Goal: Task Accomplishment & Management: Manage account settings

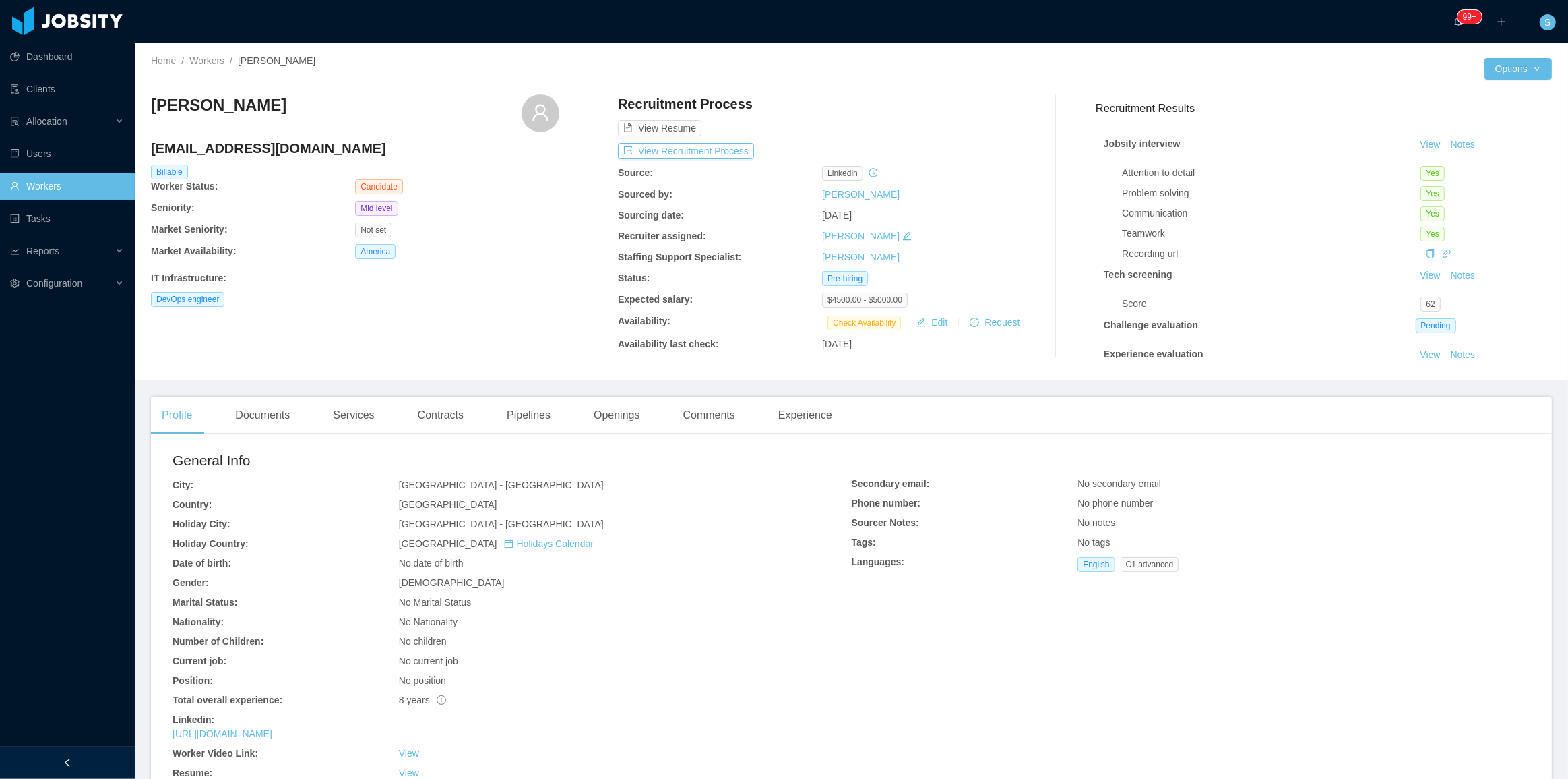
drag, startPoint x: 263, startPoint y: 103, endPoint x: 152, endPoint y: 94, distance: 111.4
click at [152, 94] on div "Alejandro Piña" at bounding box center [355, 113] width 408 height 38
copy h3 "Alejandro Piña"
click at [698, 151] on button "View Recruitment Process" at bounding box center [686, 151] width 136 height 16
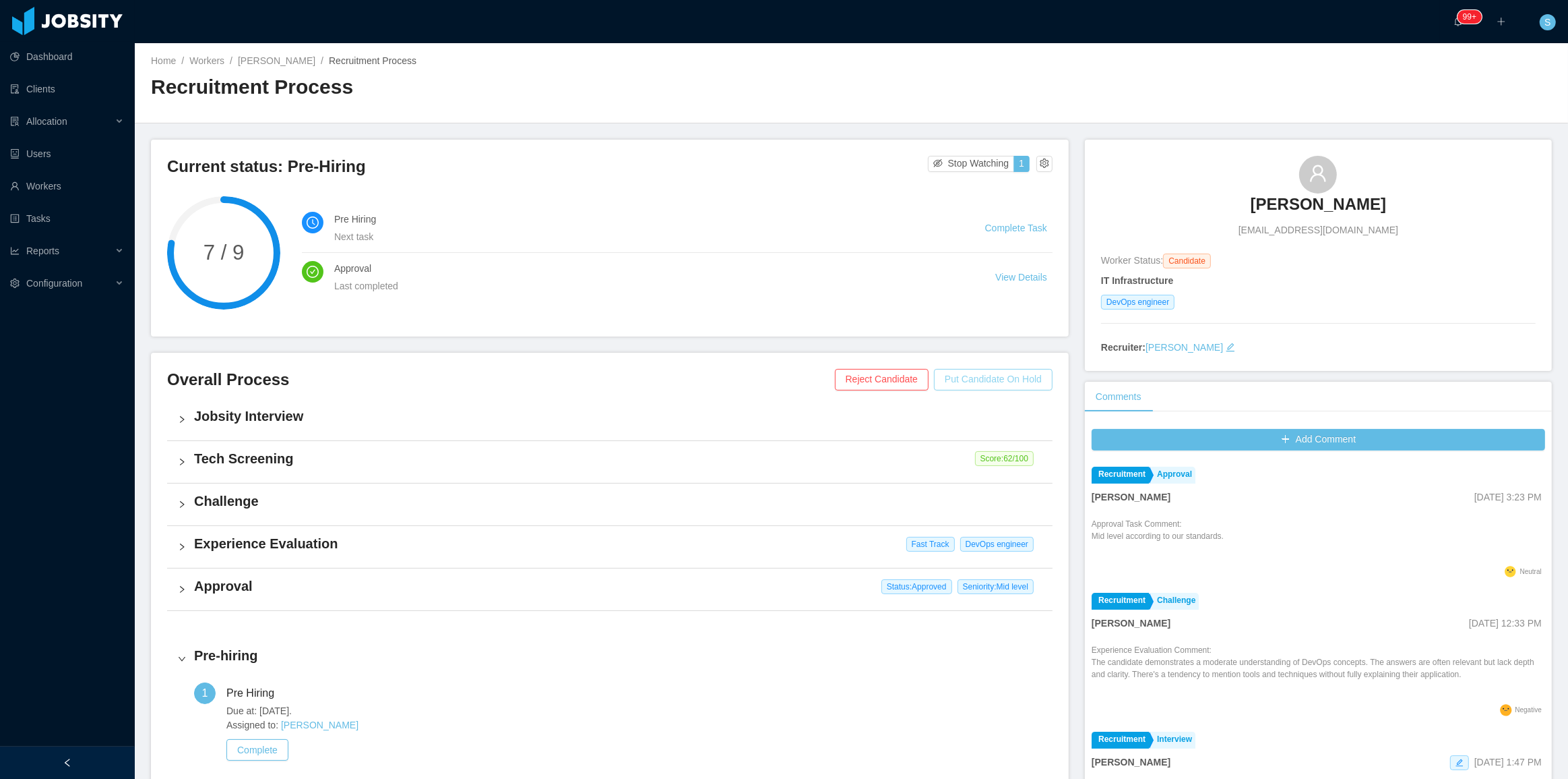
click at [782, 371] on button "Put Candidate On Hold" at bounding box center [993, 379] width 119 height 22
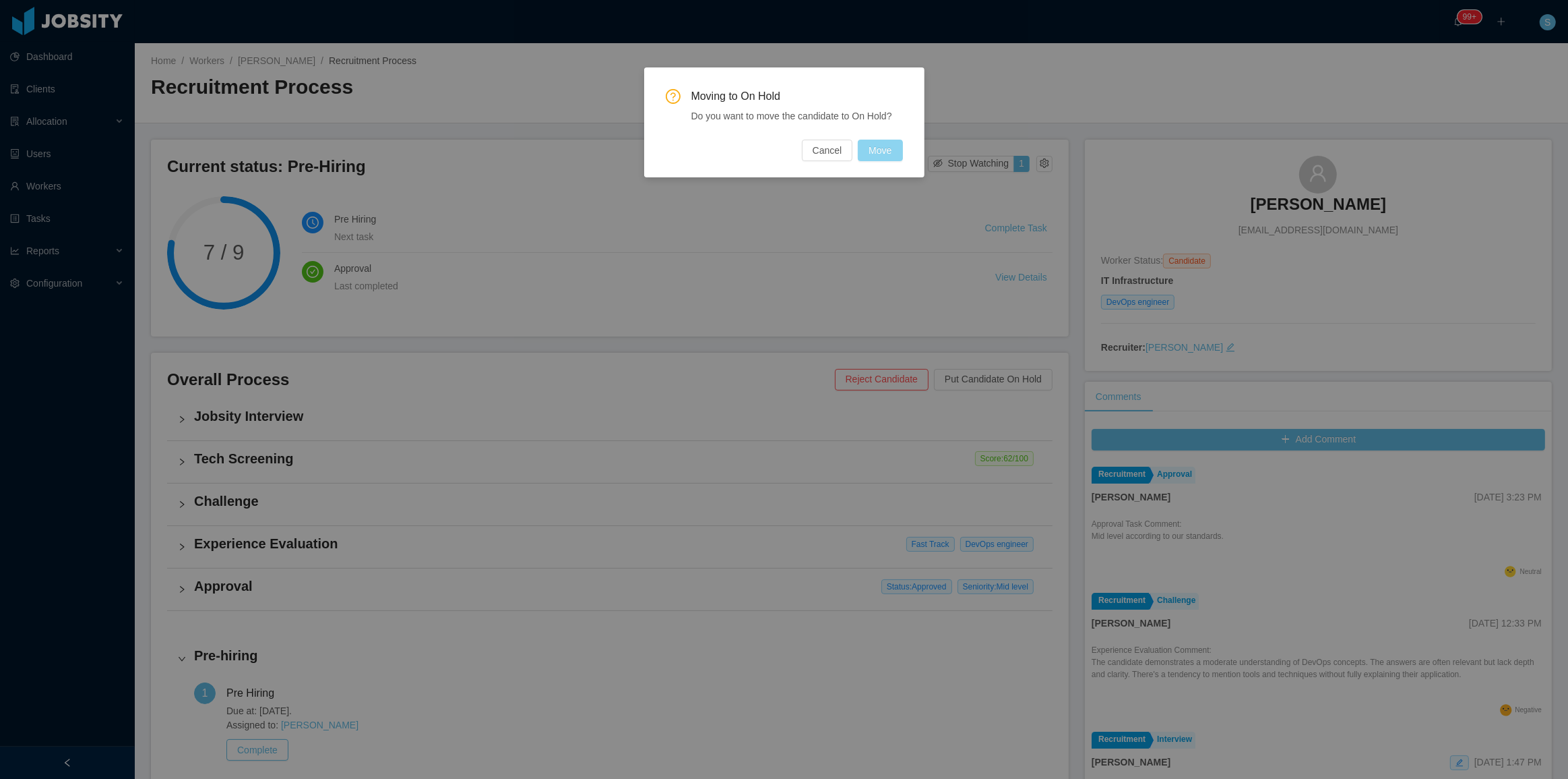
click at [782, 154] on button "Move" at bounding box center [880, 150] width 45 height 22
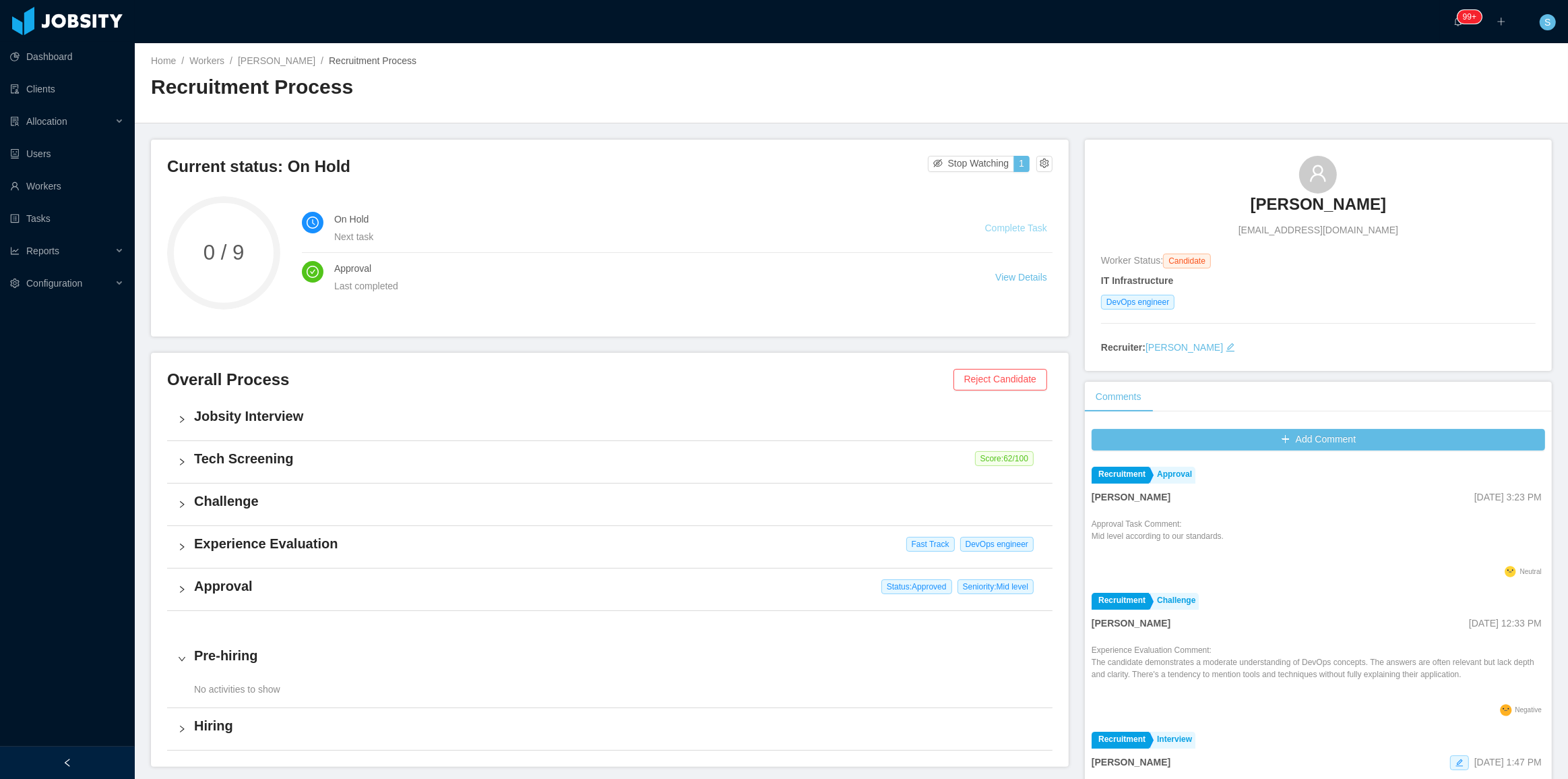
click at [782, 224] on link "Complete Task" at bounding box center [1016, 227] width 62 height 11
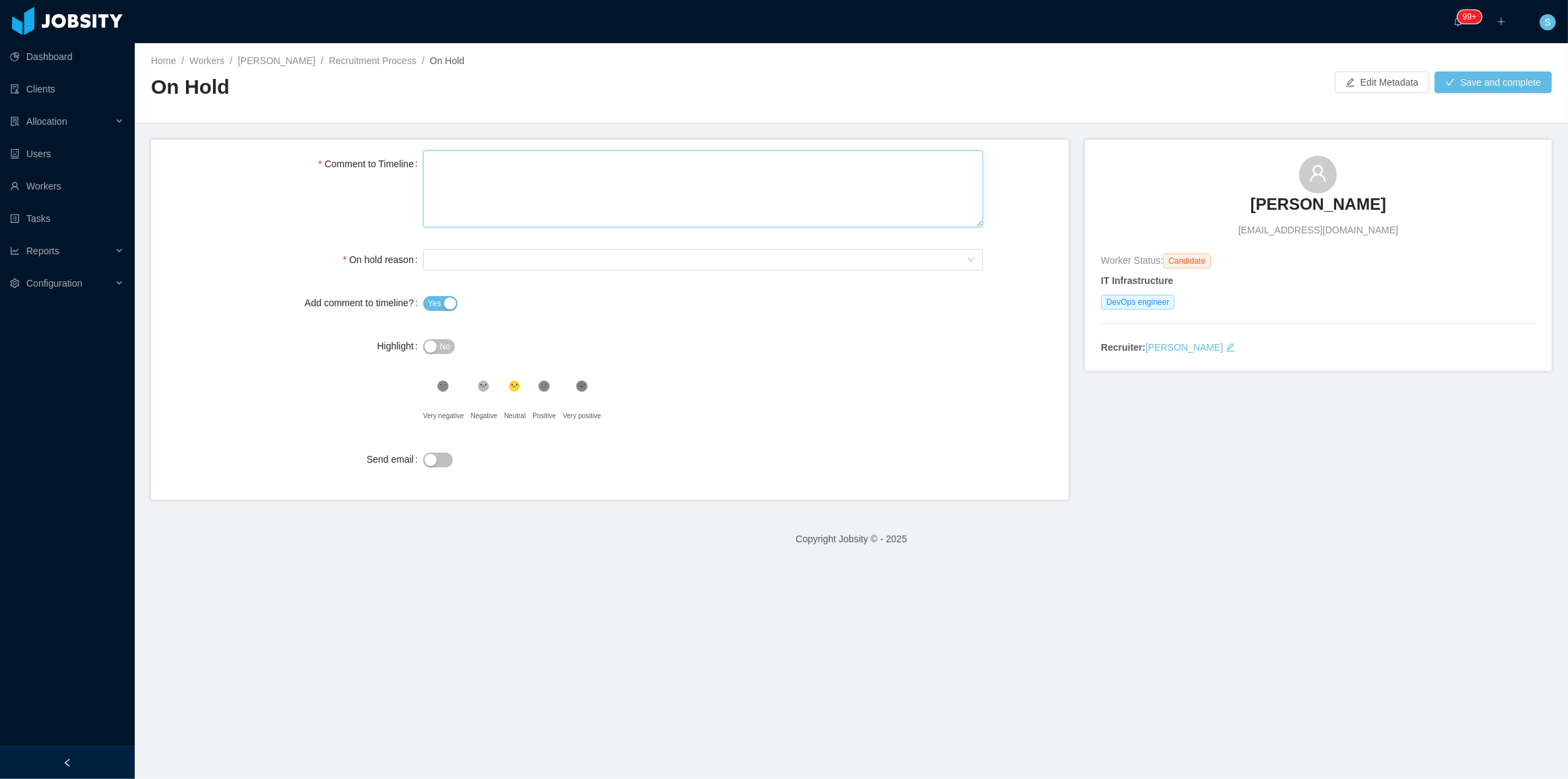
click at [495, 170] on textarea "Comment to Timeline" at bounding box center [703, 188] width 560 height 77
click at [471, 255] on div "Select On Hold reason" at bounding box center [699, 260] width 535 height 20
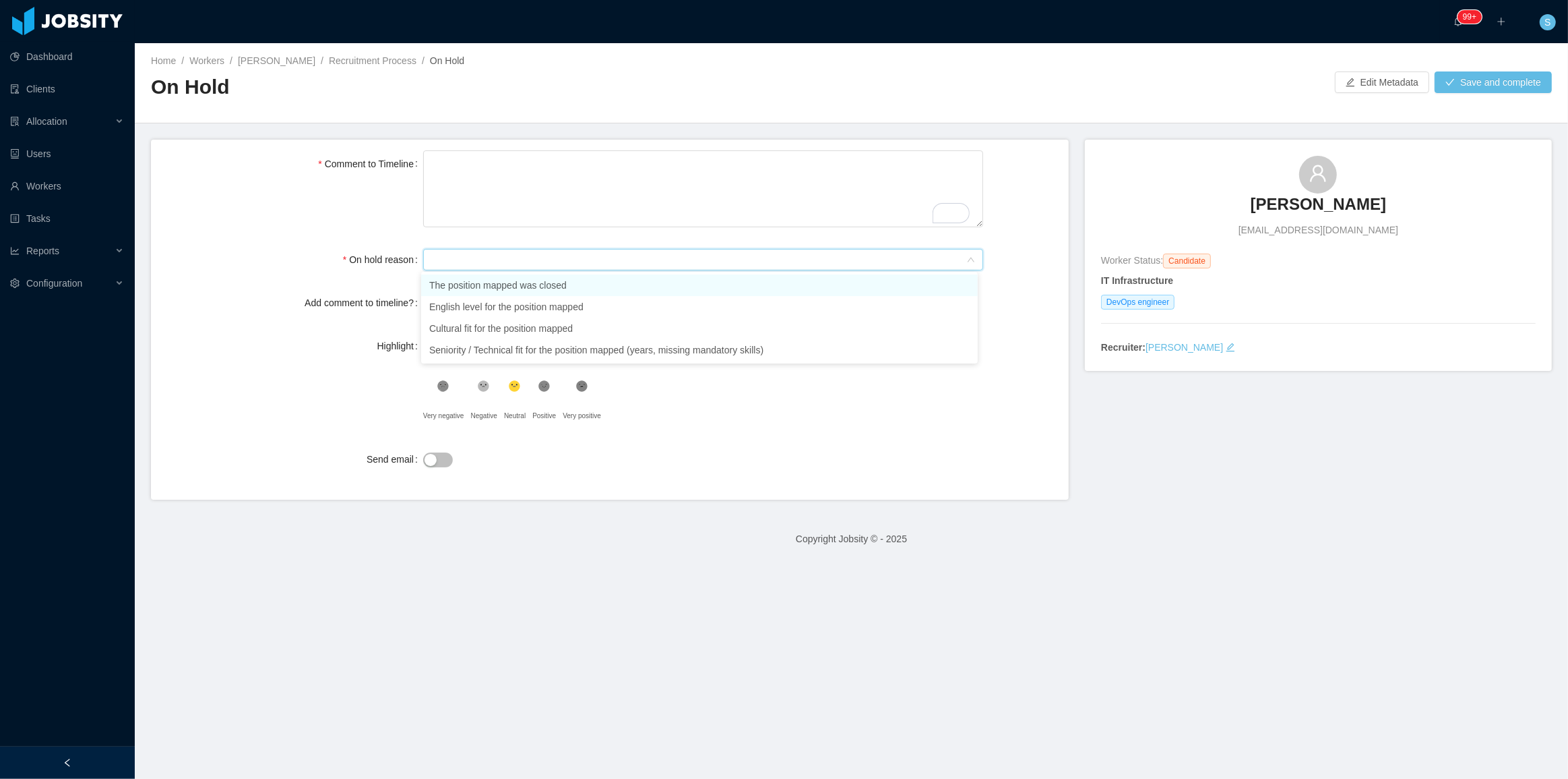
click at [513, 283] on li "The position mapped was closed" at bounding box center [699, 285] width 557 height 22
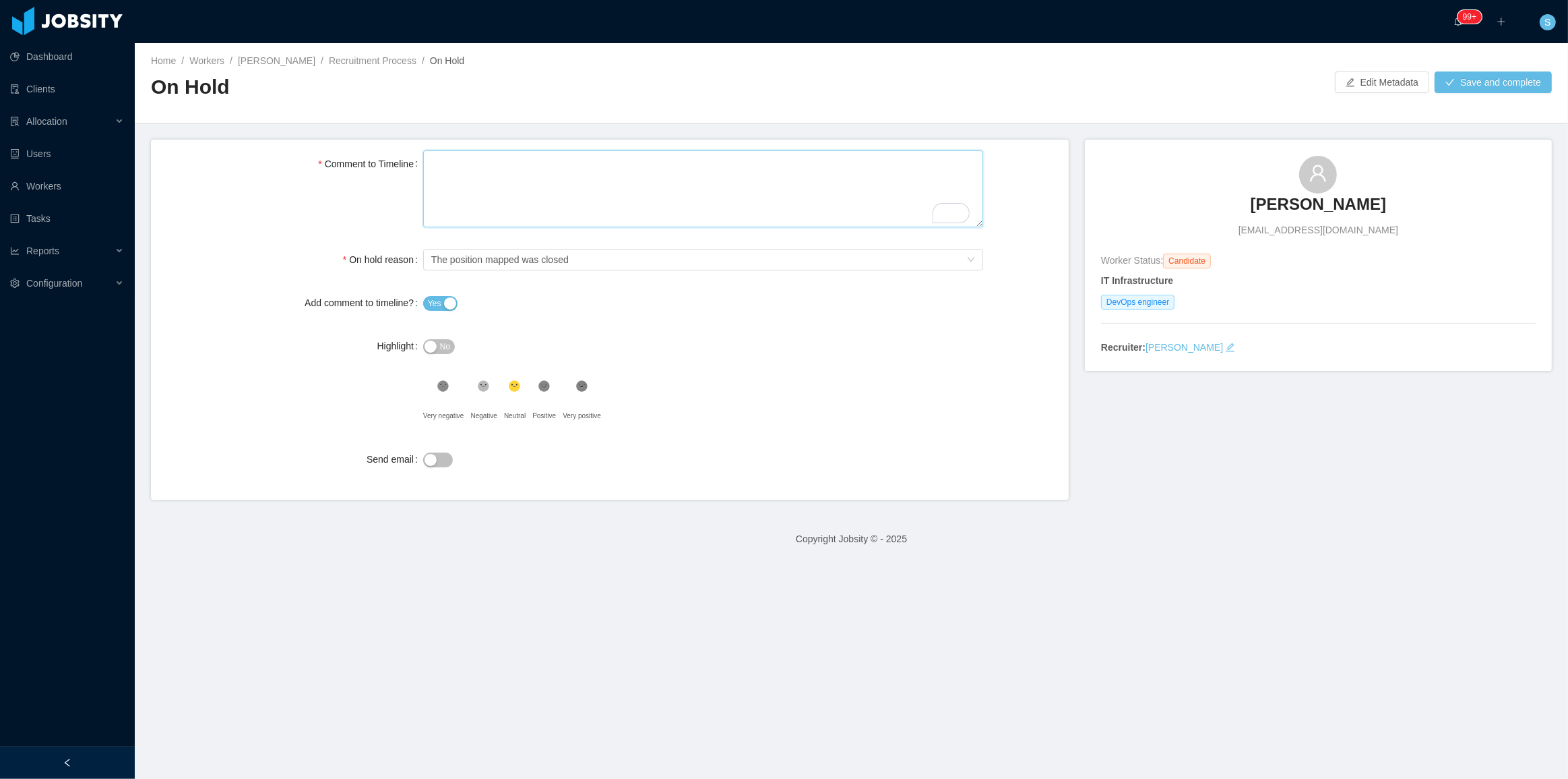
click at [552, 191] on textarea "Comment to Timeline" at bounding box center [703, 188] width 560 height 77
drag, startPoint x: 604, startPoint y: 263, endPoint x: 502, endPoint y: 207, distance: 116.4
click at [396, 273] on form "Comment to Timeline On hold reason Select On Hold reason The position mapped wa…" at bounding box center [609, 320] width 918 height 361
click at [512, 196] on textarea "Comment to Timeline" at bounding box center [703, 188] width 560 height 77
type textarea "*"
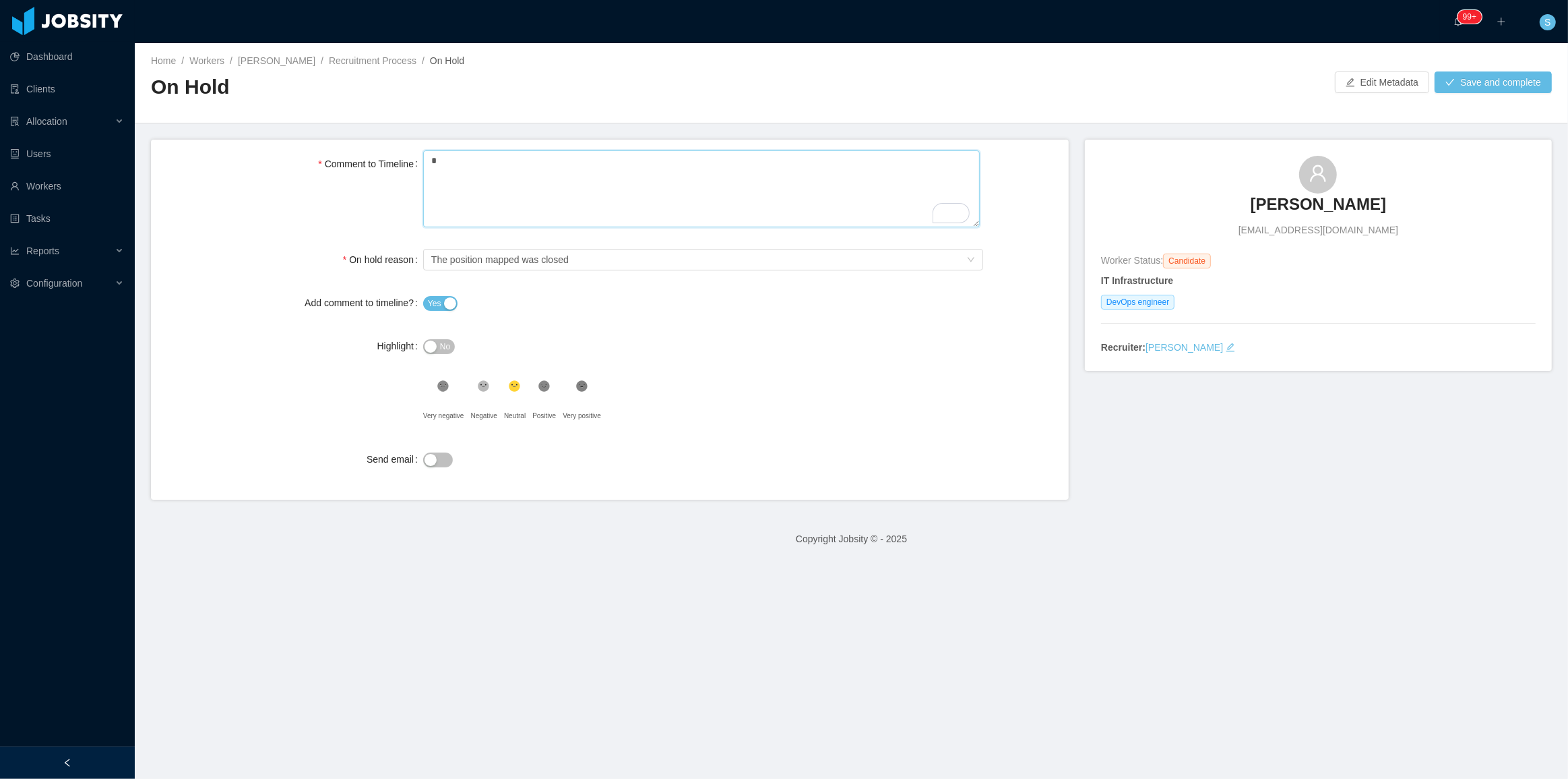
click at [471, 160] on textarea "*" at bounding box center [701, 188] width 557 height 77
click at [476, 158] on textarea "*" at bounding box center [701, 188] width 557 height 77
click at [477, 160] on textarea "*" at bounding box center [701, 188] width 557 height 77
type textarea "*"
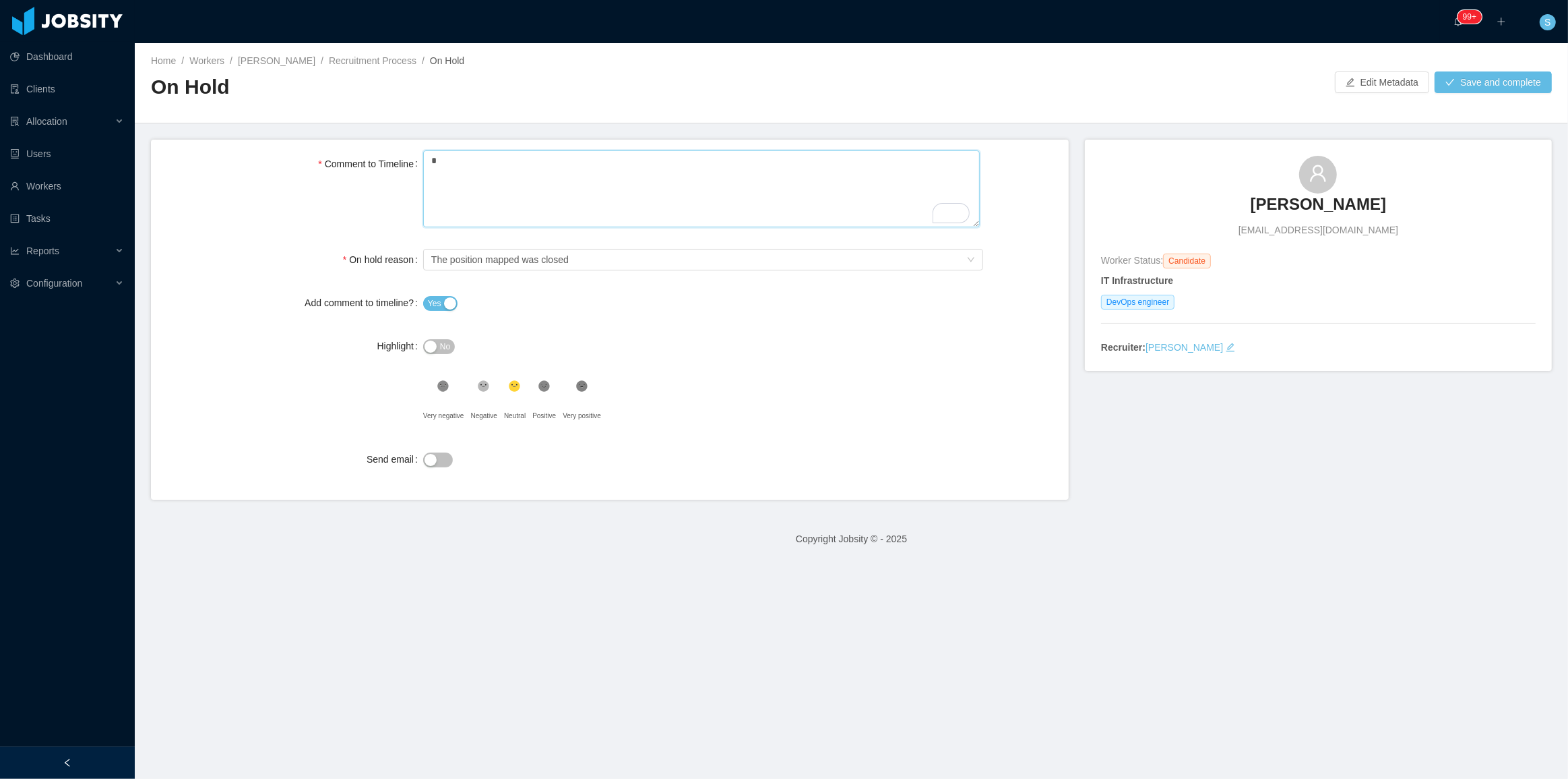
type textarea "**"
type textarea "***"
type textarea "**"
type textarea "*"
click at [549, 167] on textarea "Comment to Timeline" at bounding box center [701, 188] width 557 height 77
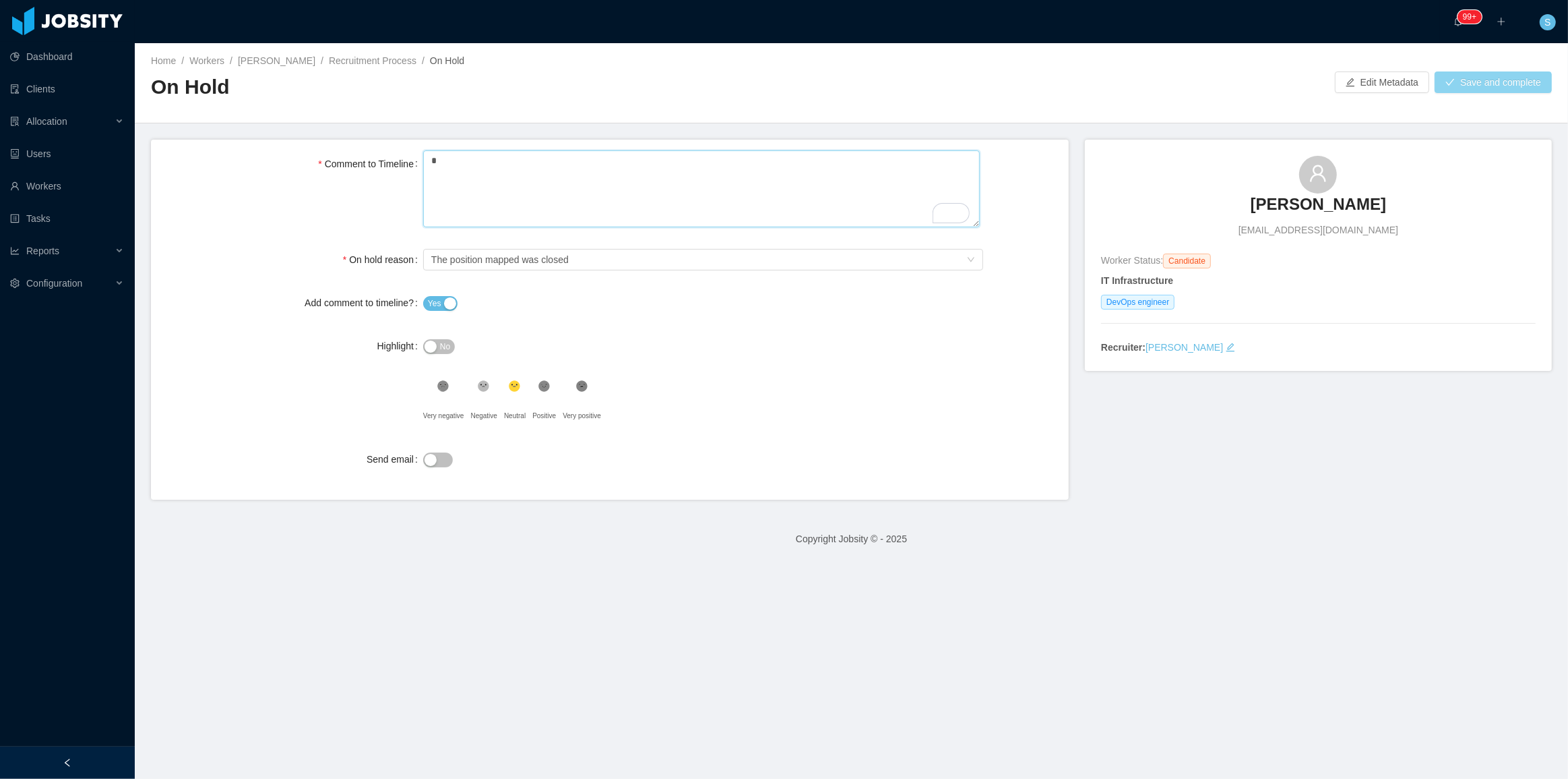
type textarea "*"
click at [782, 87] on button "Save and complete" at bounding box center [1493, 82] width 118 height 22
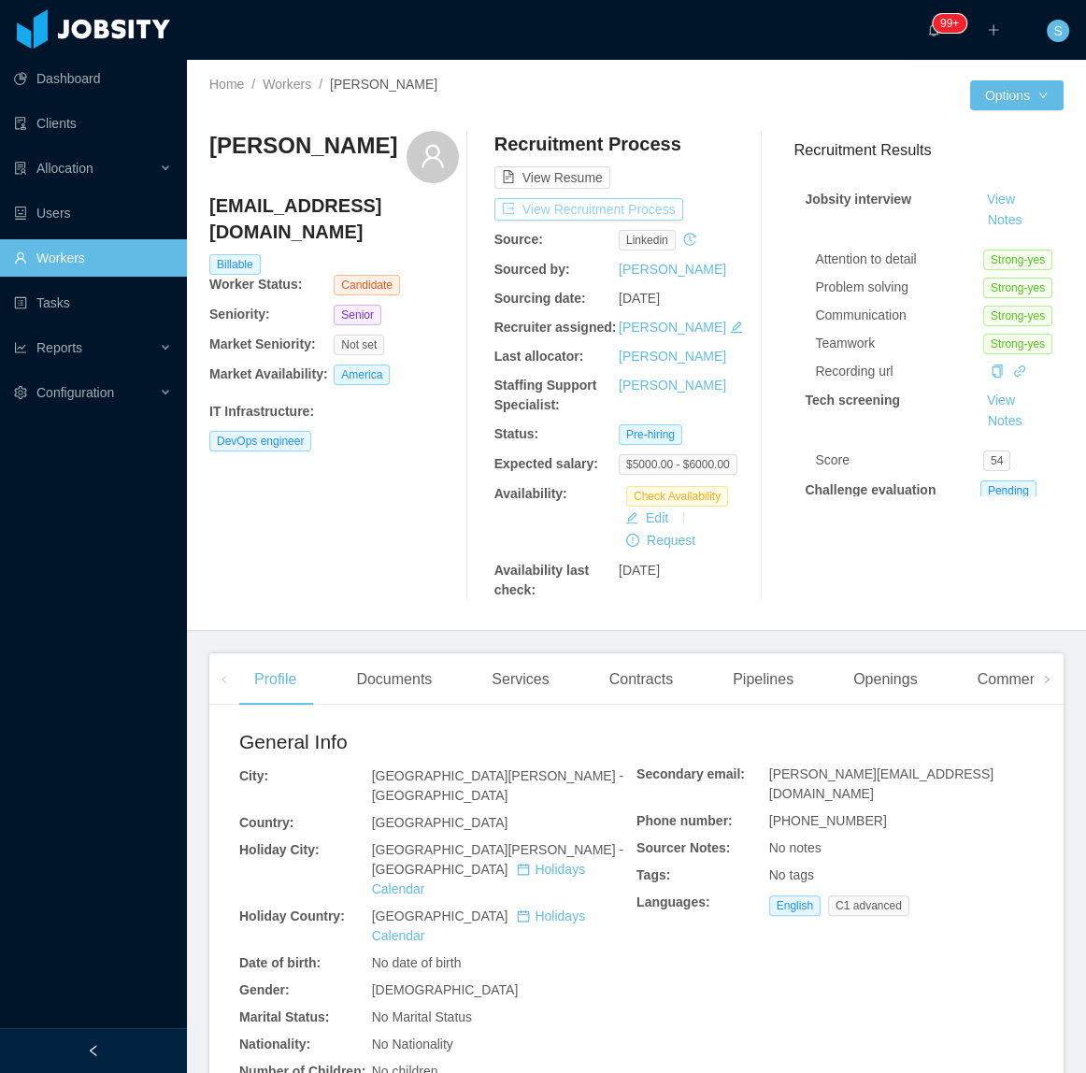
click at [571, 215] on button "View Recruitment Process" at bounding box center [588, 209] width 189 height 22
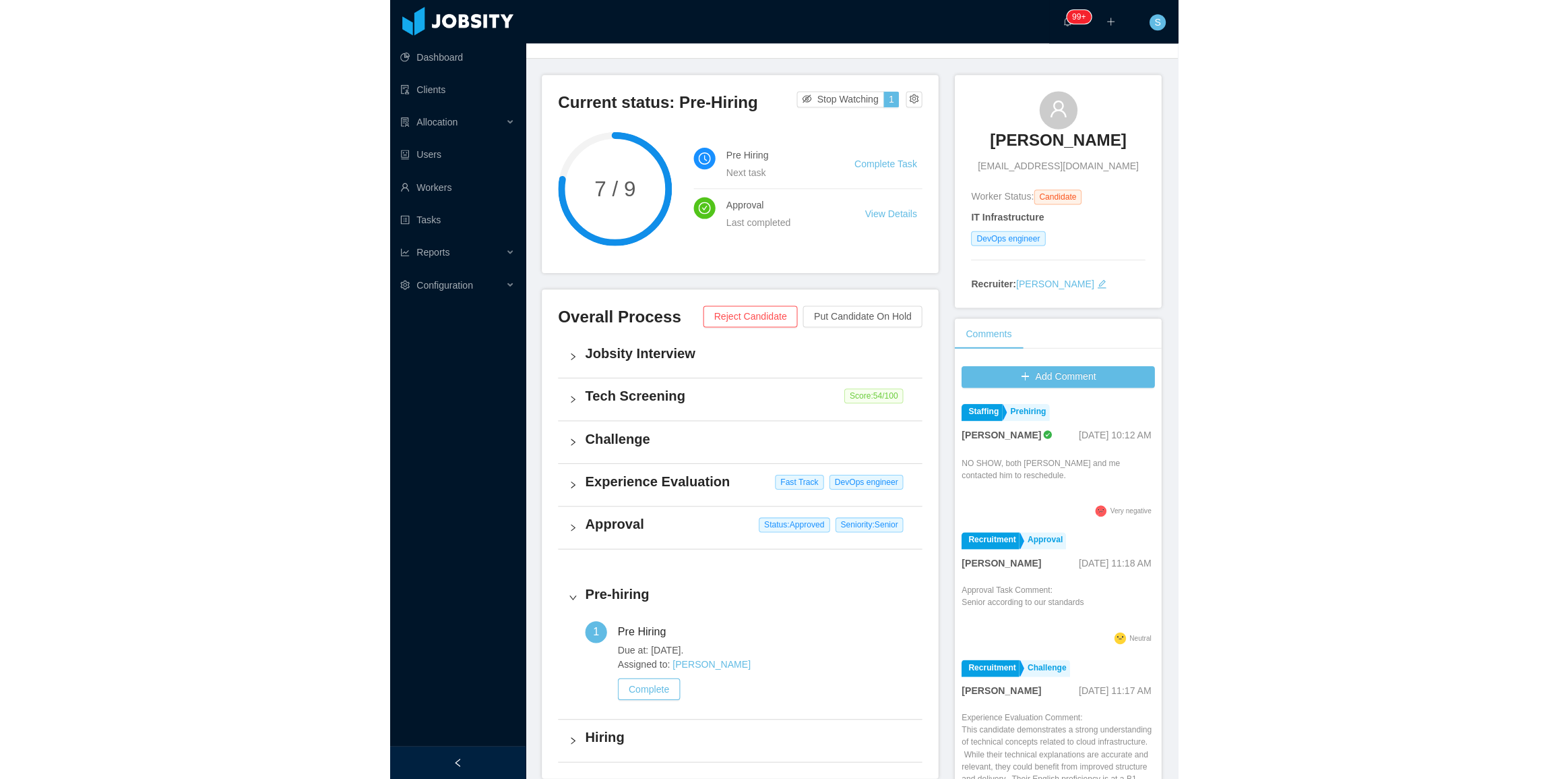
scroll to position [21, 0]
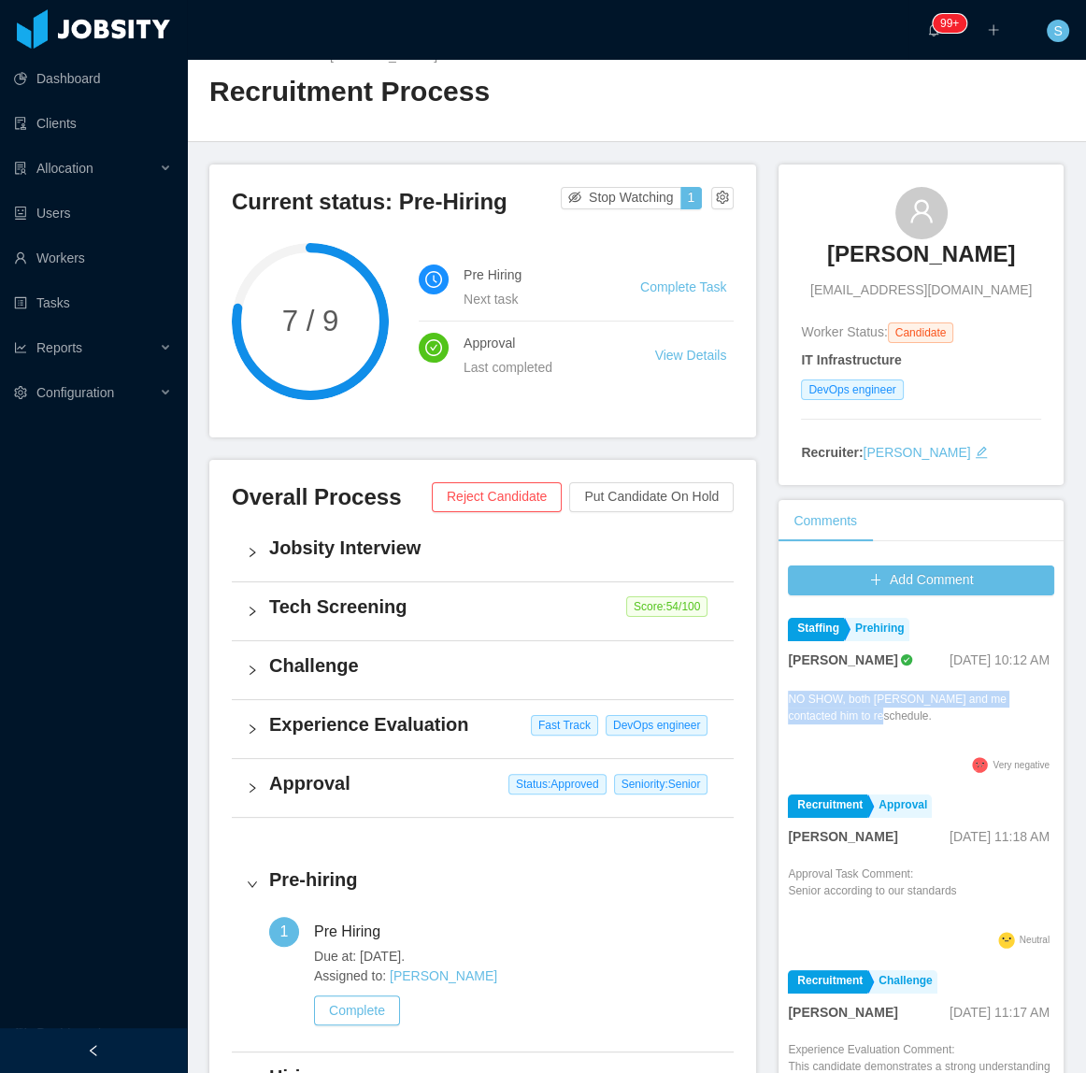
drag, startPoint x: 847, startPoint y: 733, endPoint x: 776, endPoint y: 719, distance: 72.4
click at [779, 719] on div "Add Comment Staffing Prehiring Ninna Meister Aug 15th, 2025 10:12 AM NO SHOW, b…" at bounding box center [921, 868] width 285 height 624
copy p "NO SHOW, both Sabi and me contacted him to reschedule."
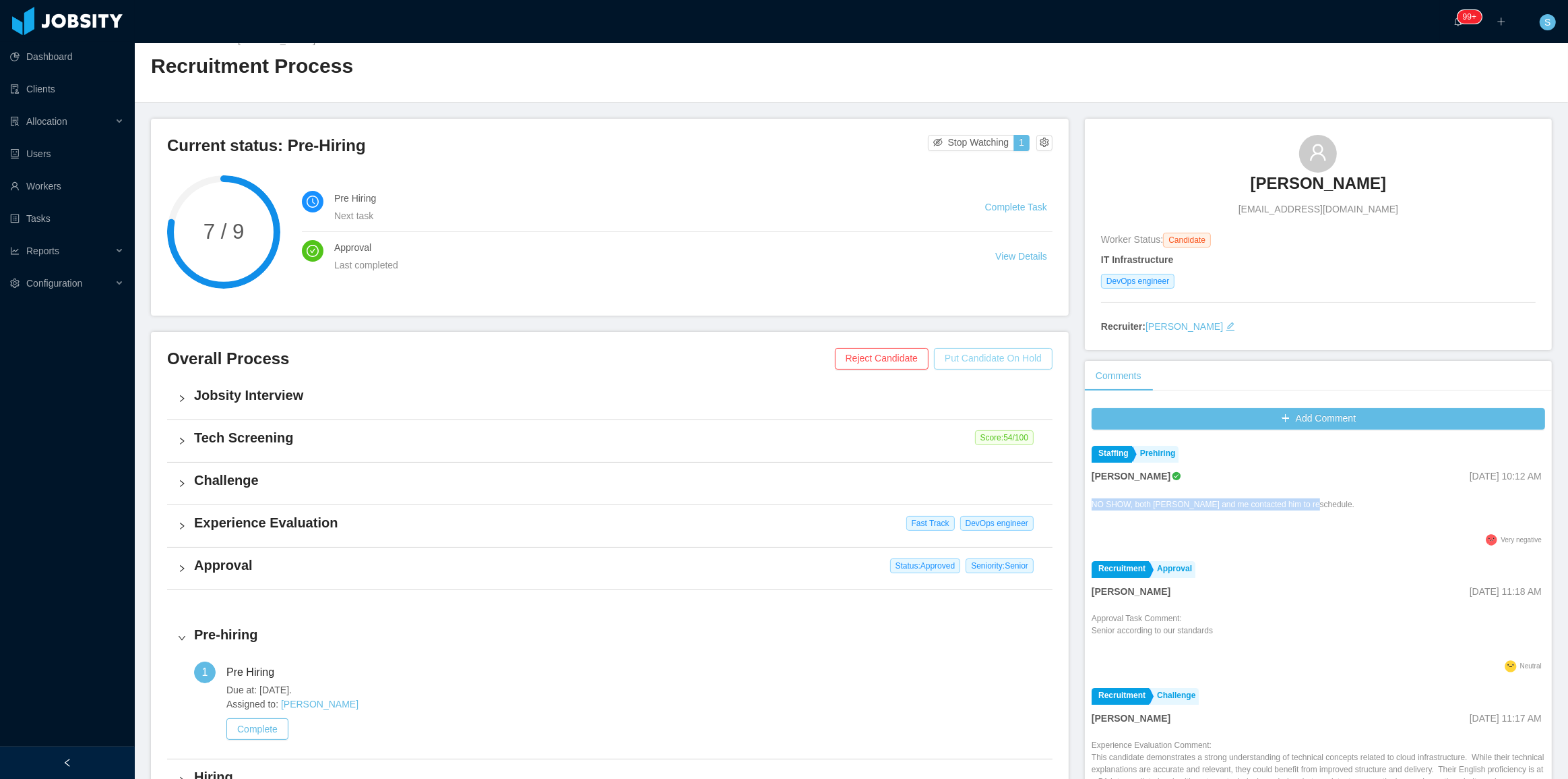
click at [782, 357] on button "Put Candidate On Hold" at bounding box center [993, 358] width 119 height 22
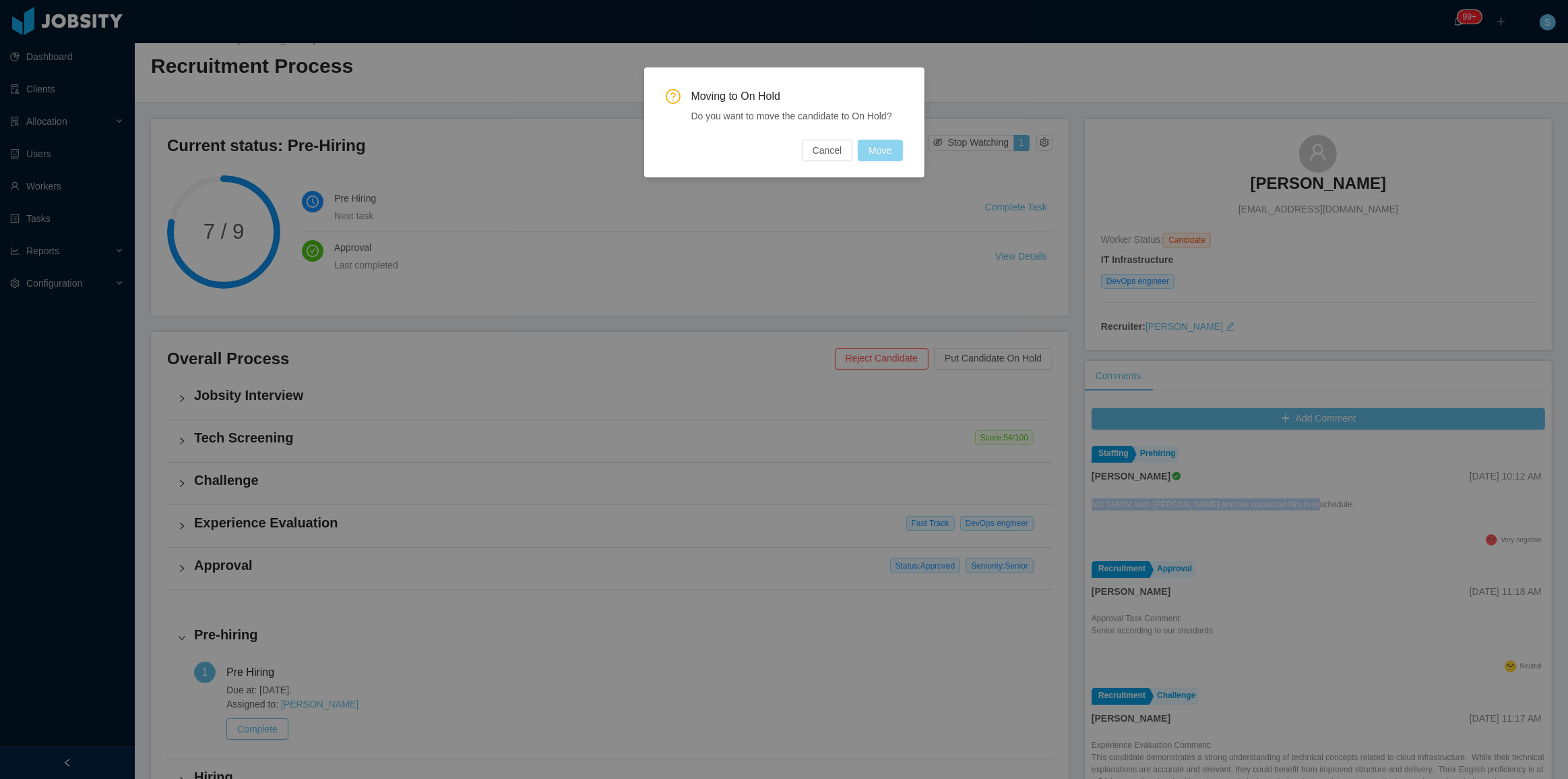
click at [782, 144] on button "Move" at bounding box center [880, 150] width 45 height 22
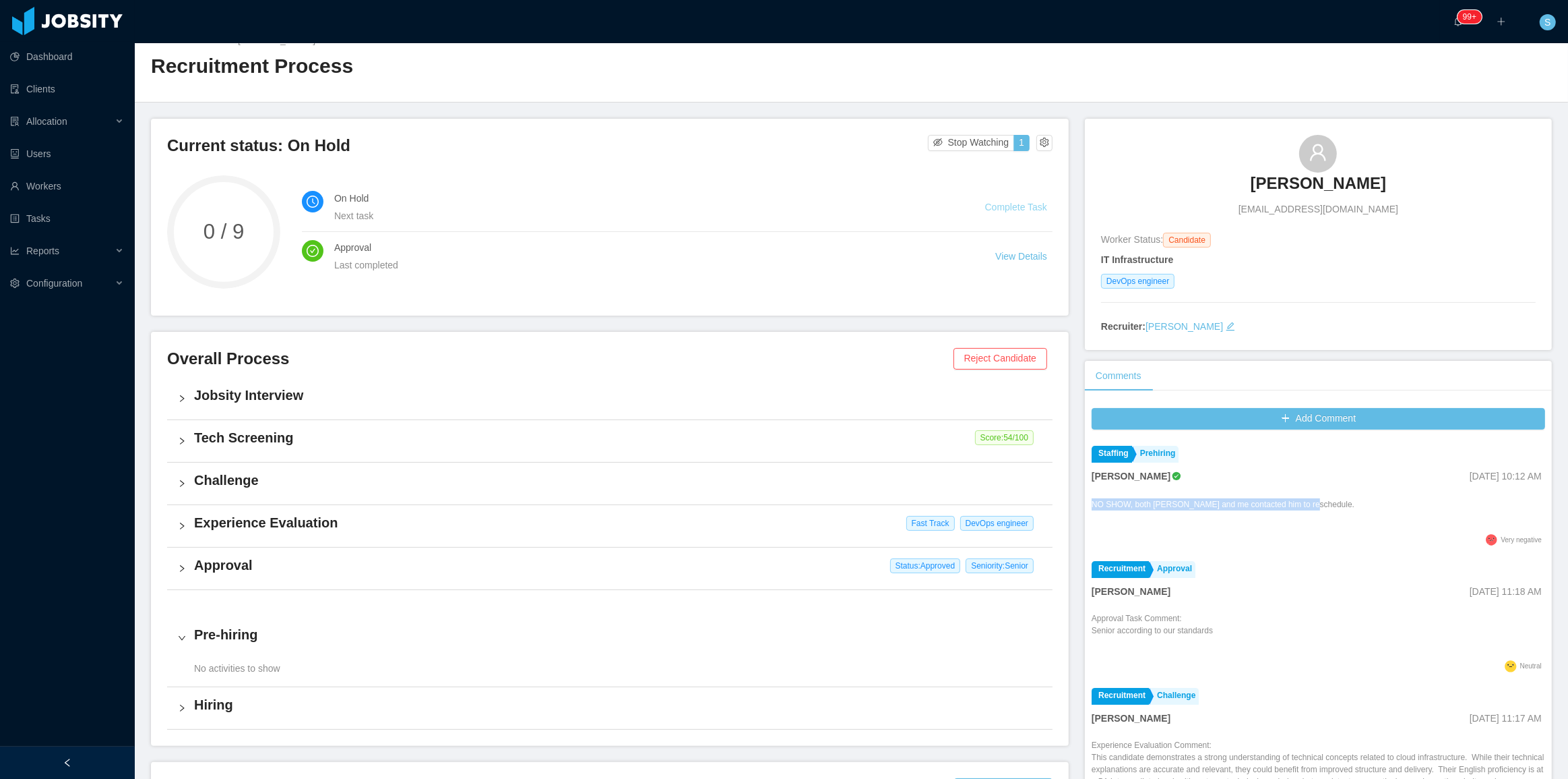
click at [782, 203] on link "Complete Task" at bounding box center [1016, 206] width 62 height 11
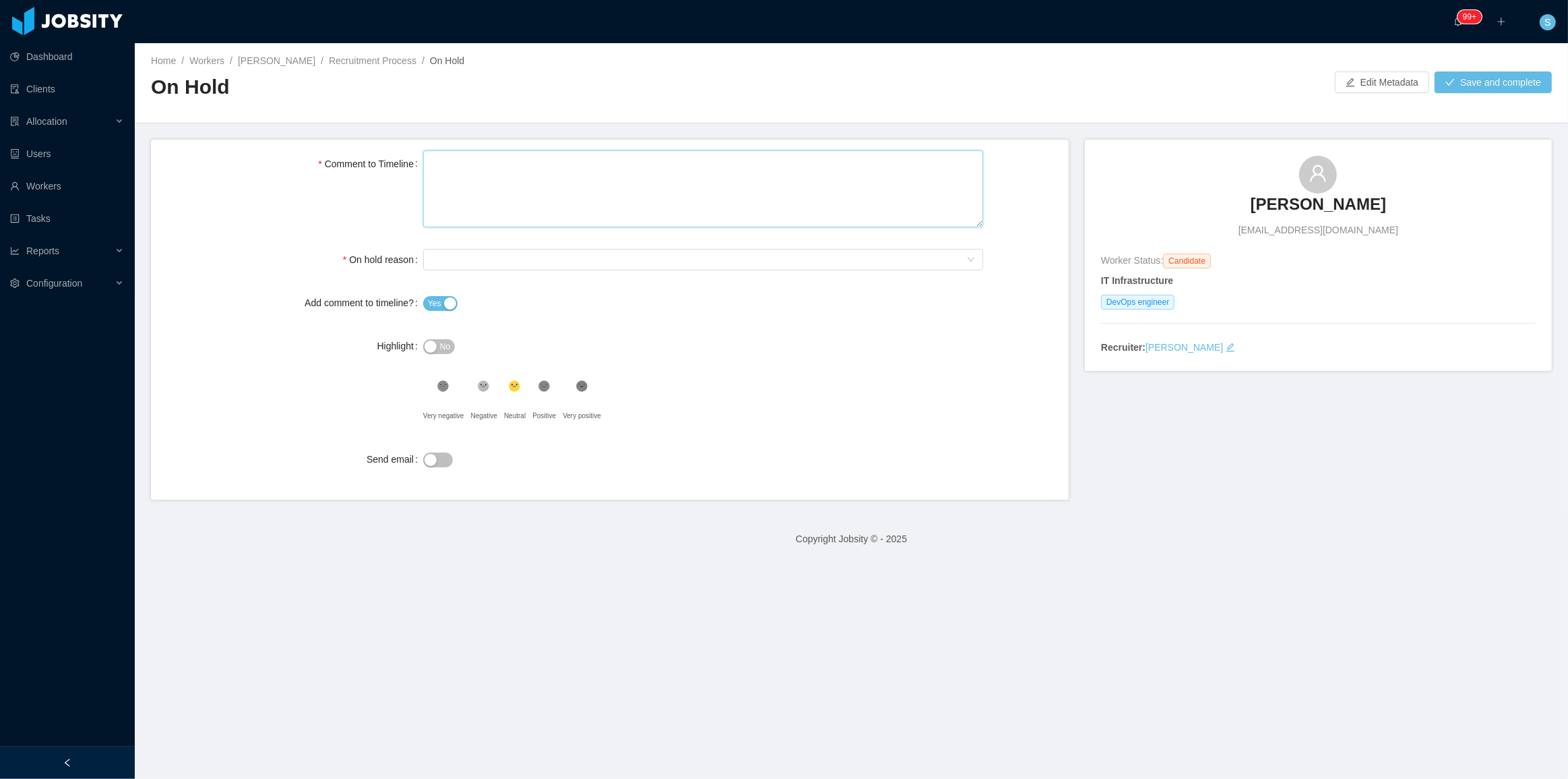
click at [530, 189] on textarea "Comment to Timeline" at bounding box center [703, 188] width 560 height 77
paste textarea "**********"
type textarea "**********"
click at [470, 261] on div "Select On Hold reason" at bounding box center [699, 260] width 535 height 20
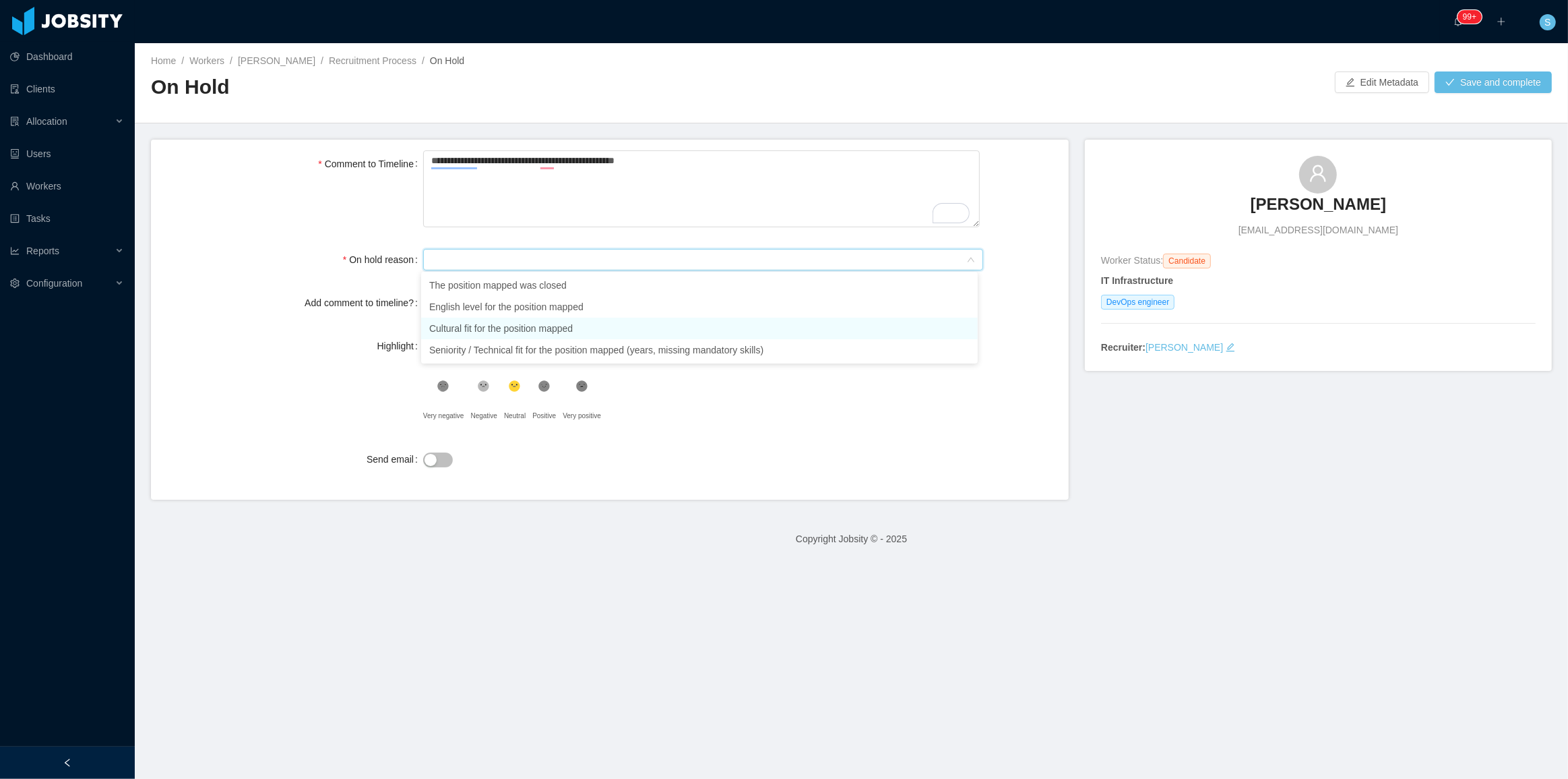
click at [520, 320] on li "Cultural fit for the position mapped" at bounding box center [699, 328] width 557 height 22
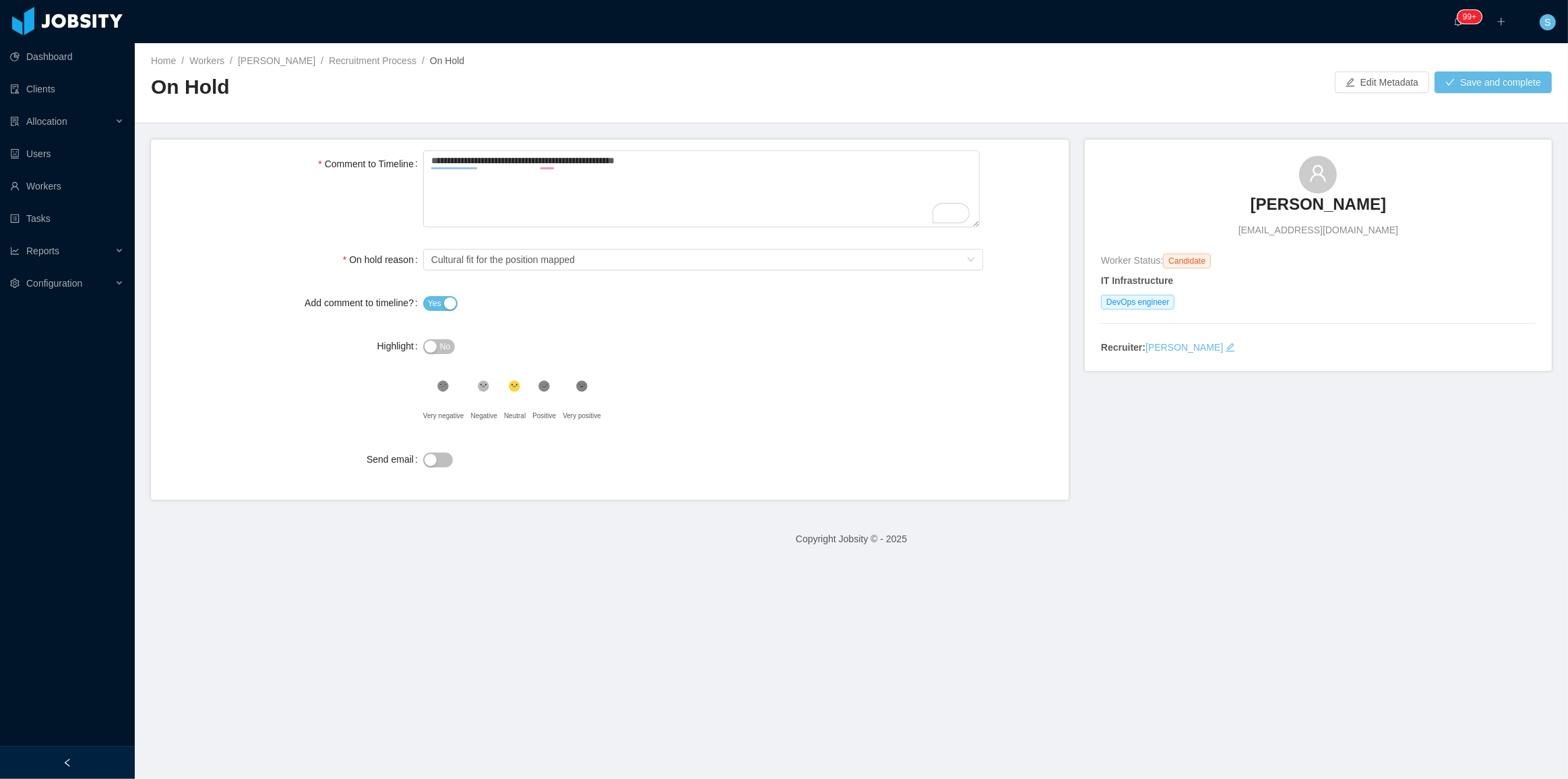
drag, startPoint x: 836, startPoint y: 423, endPoint x: 824, endPoint y: 406, distance: 20.8
click at [782, 412] on div ".st0{fill:#8a8a8a}.st2{fill:#262626} Very negative .st1{fill:#262626} Negative …" at bounding box center [703, 402] width 560 height 54
click at [782, 91] on button "Save and complete" at bounding box center [1493, 82] width 118 height 22
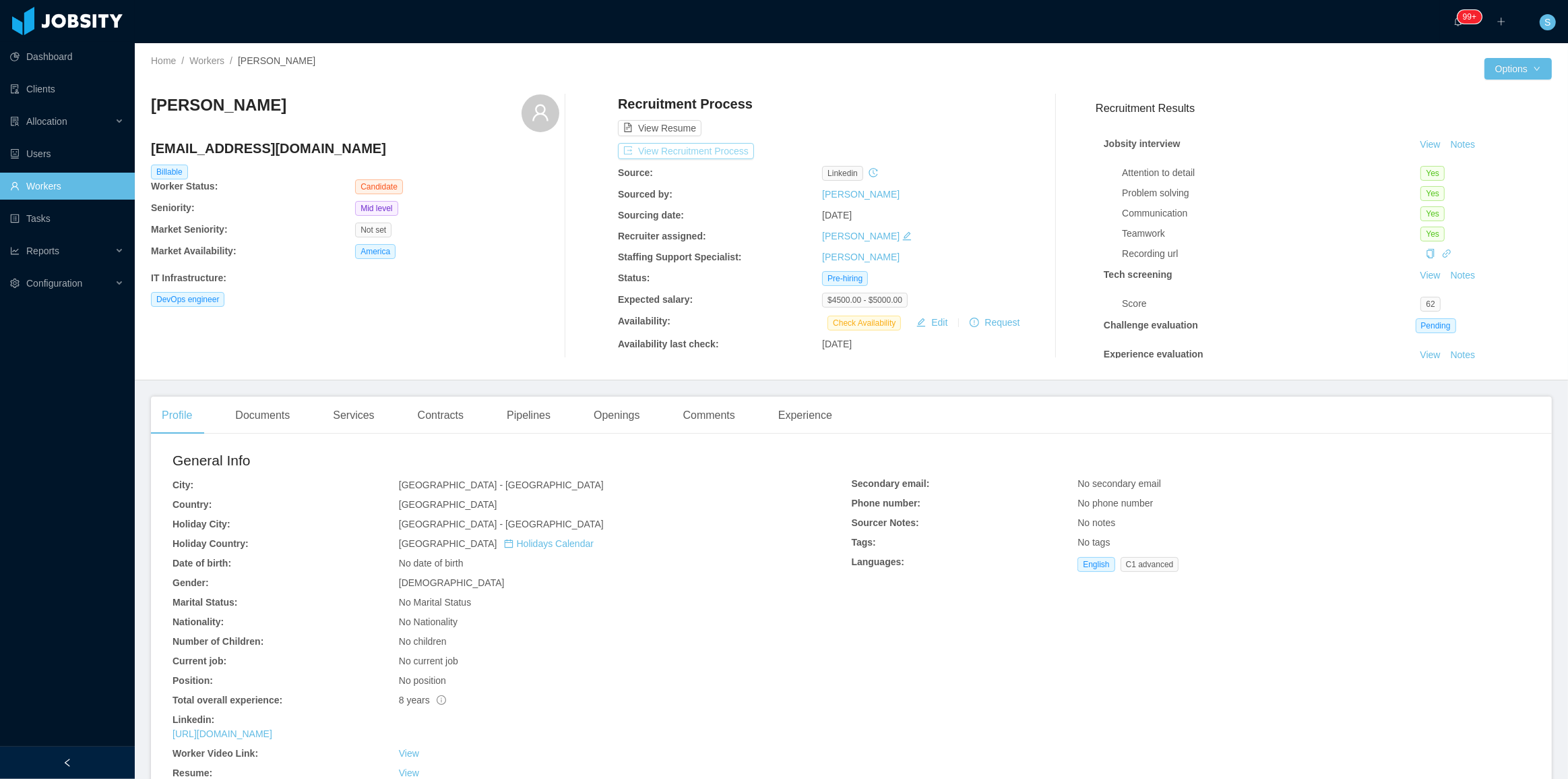
click at [643, 148] on button "View Recruitment Process" at bounding box center [686, 151] width 136 height 16
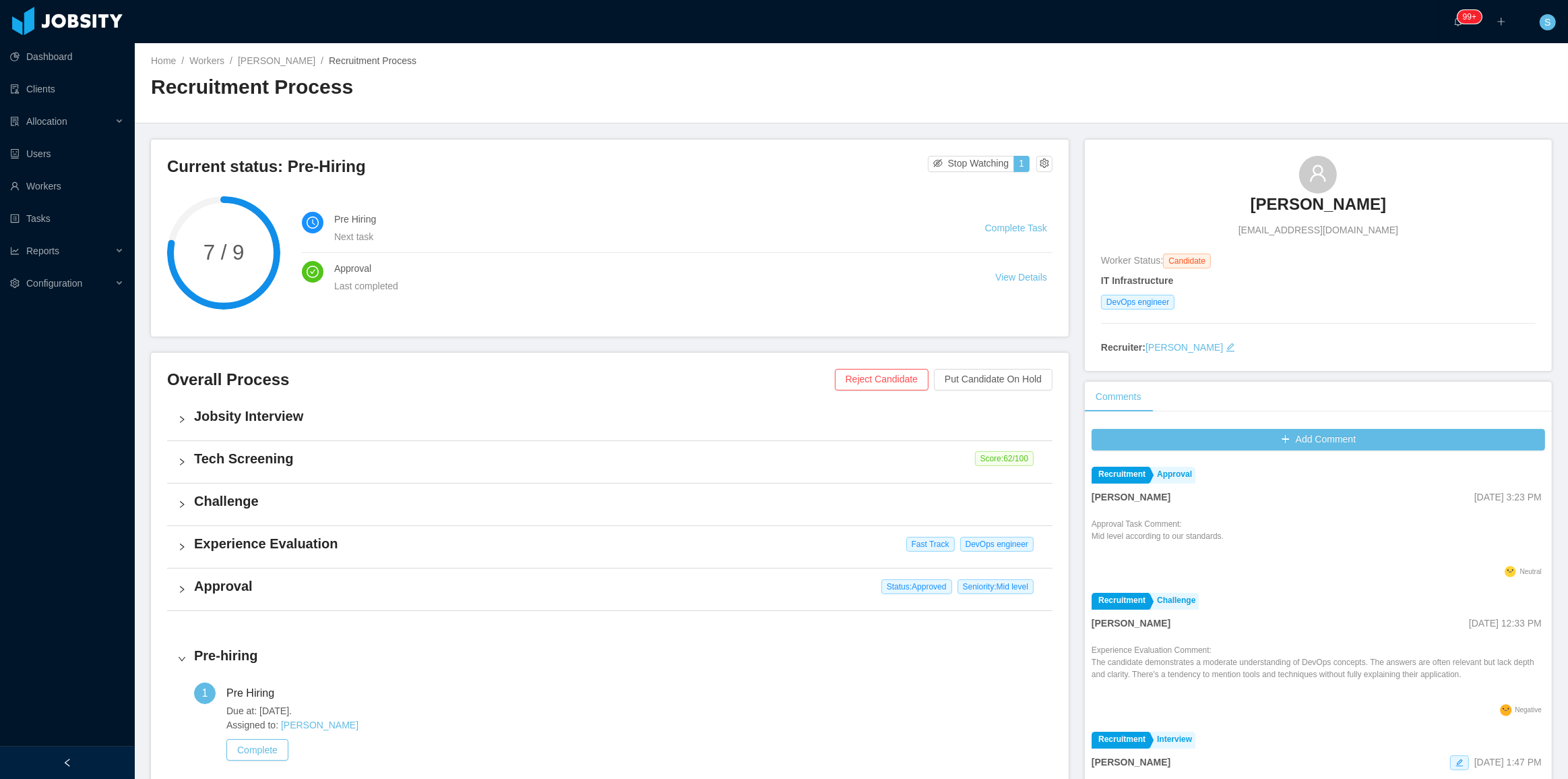
click at [1329, 234] on span "[EMAIL_ADDRESS][DOMAIN_NAME]" at bounding box center [1319, 230] width 160 height 14
copy span "[EMAIL_ADDRESS][DOMAIN_NAME]"
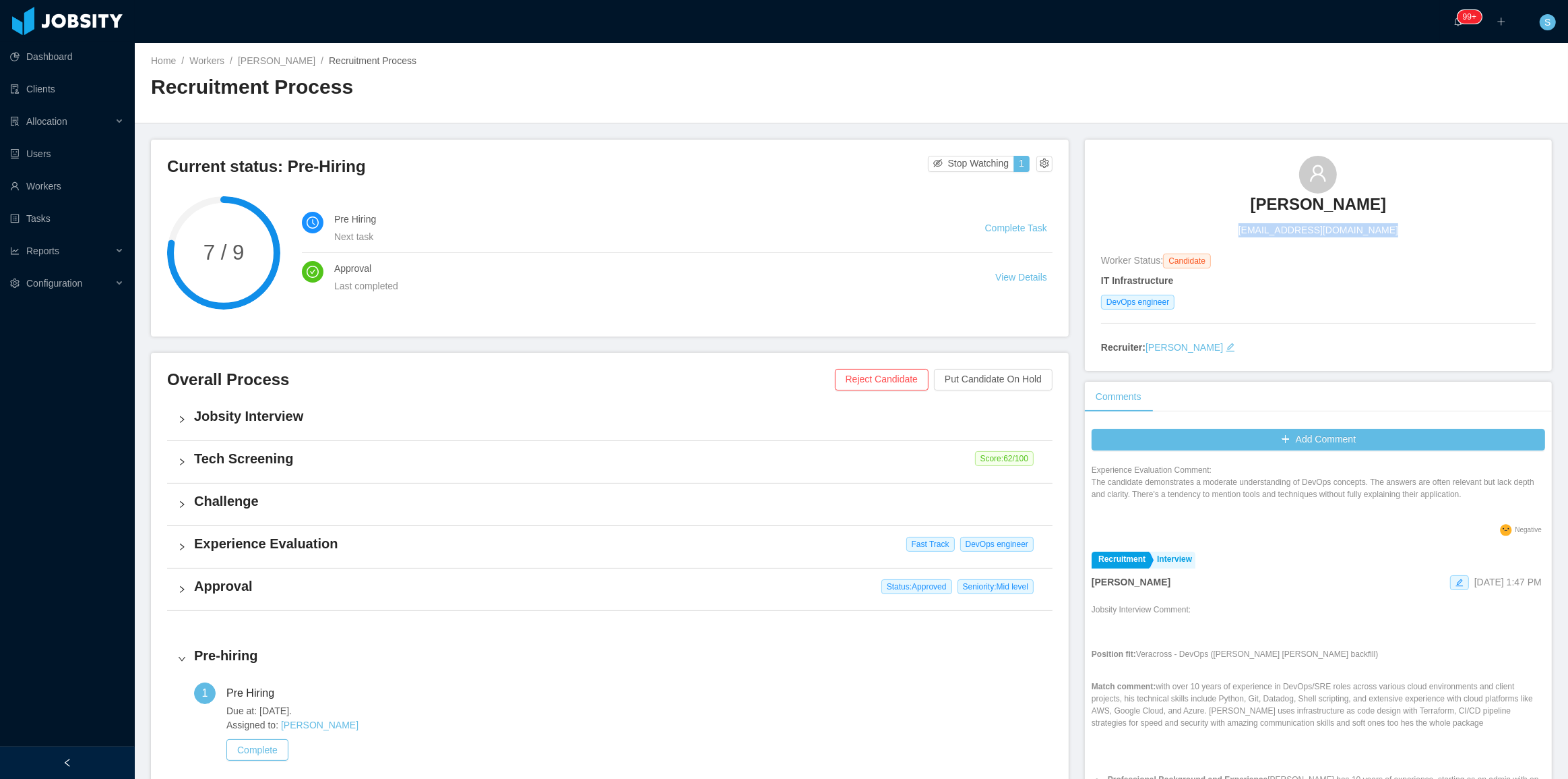
scroll to position [183, 0]
copy h3 "Alejandro Piña"
drag, startPoint x: 1240, startPoint y: 154, endPoint x: 1374, endPoint y: 194, distance: 139.8
click at [1374, 194] on div "Alejandro Piña alexander.pinna@protonmail.com" at bounding box center [1318, 196] width 435 height 82
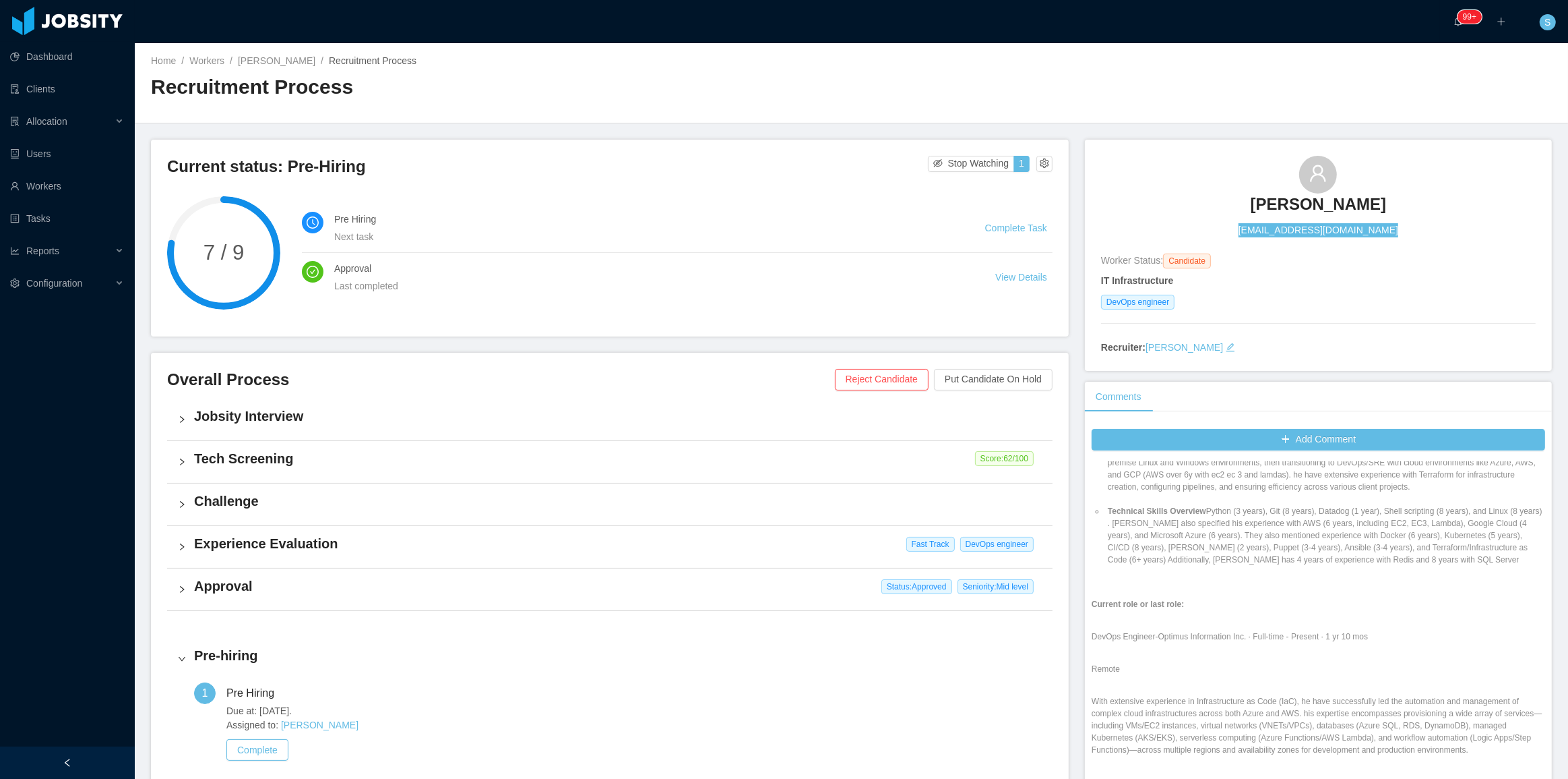
scroll to position [552, 0]
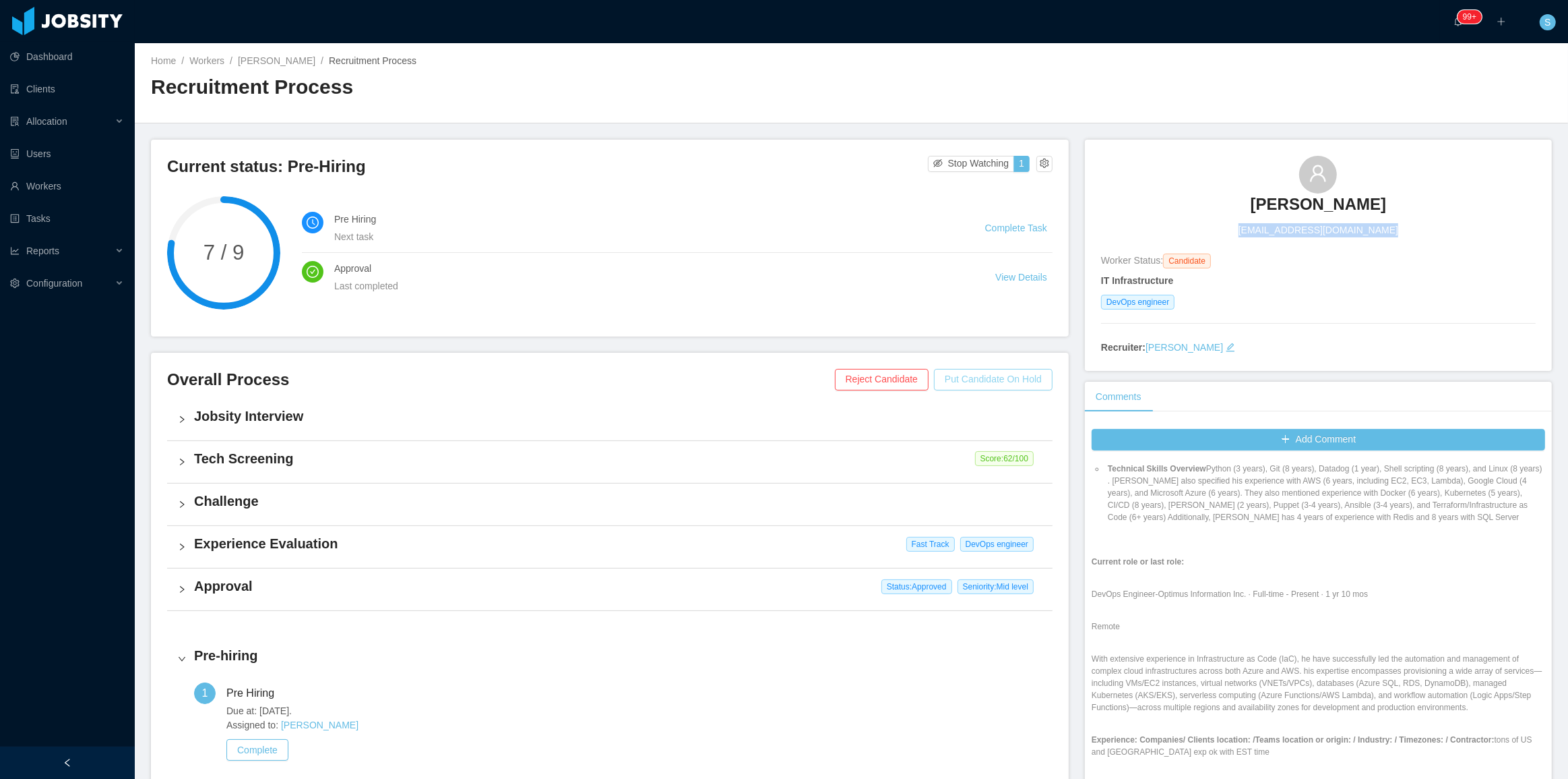
click at [1017, 371] on button "Put Candidate On Hold" at bounding box center [993, 379] width 119 height 22
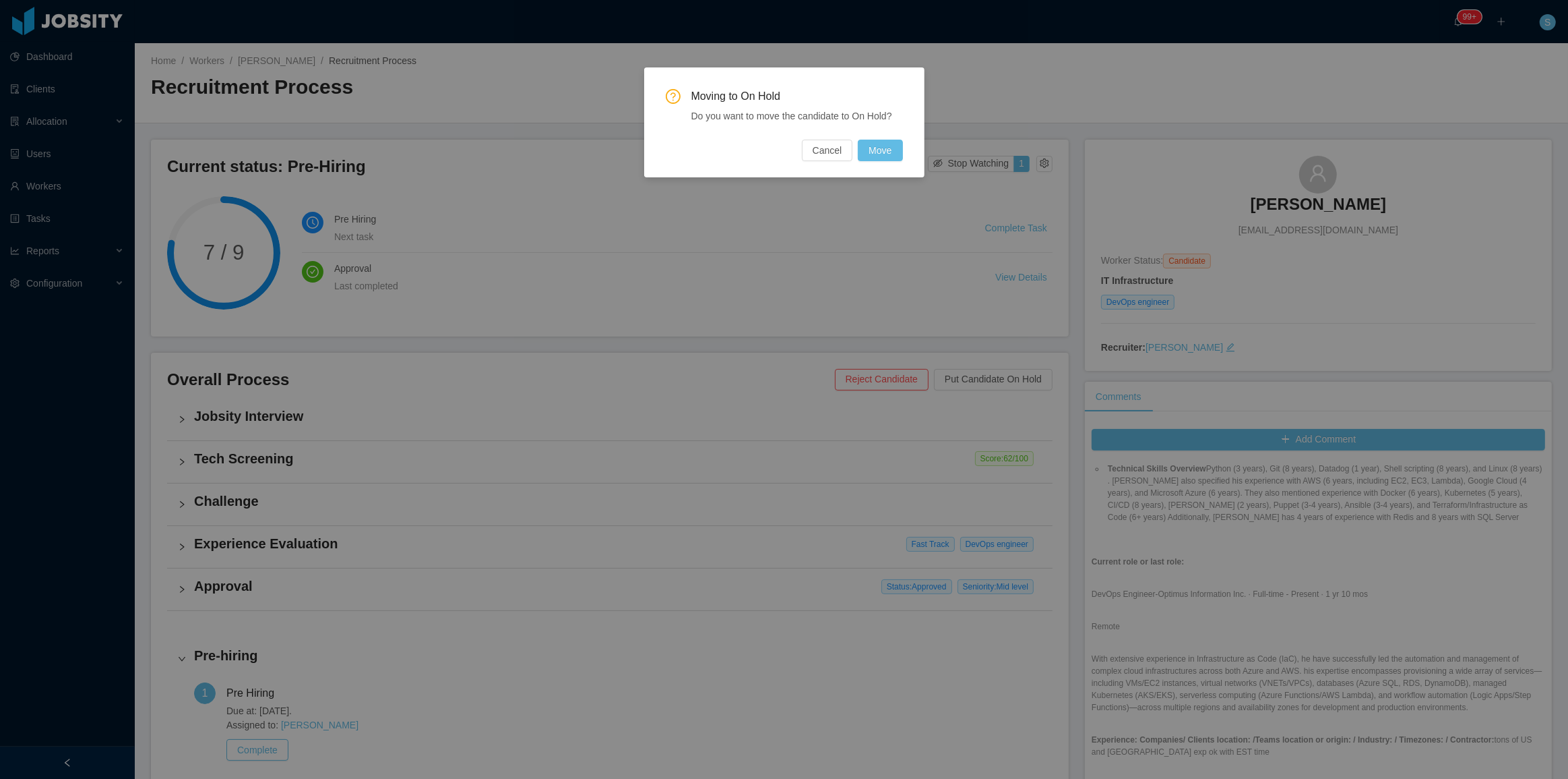
click at [1325, 405] on div "Moving to On Hold Do you want to move the candidate to On Hold? Cancel Move" at bounding box center [784, 390] width 1568 height 779
click at [835, 160] on button "Cancel" at bounding box center [827, 150] width 51 height 22
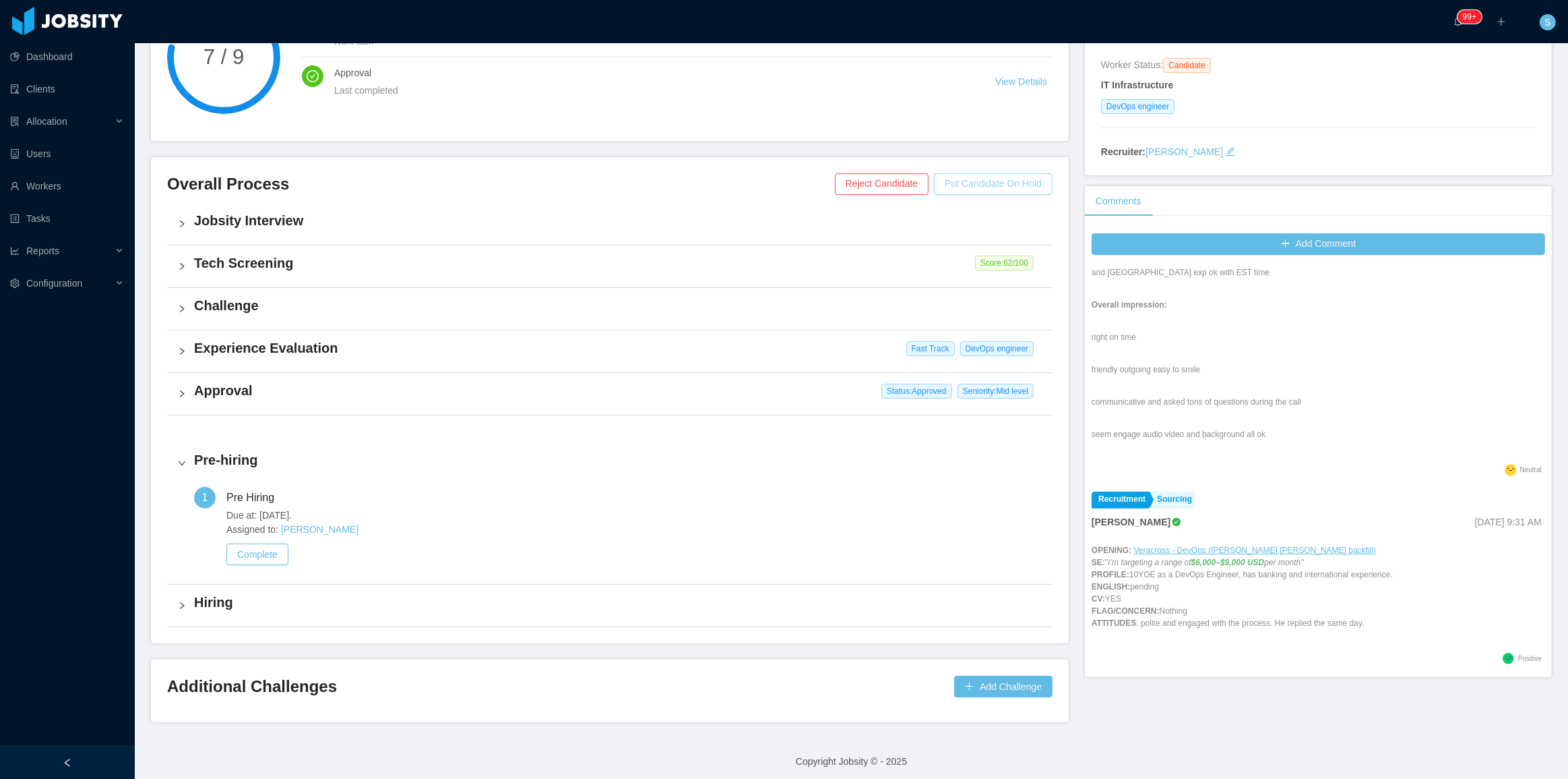
scroll to position [201, 0]
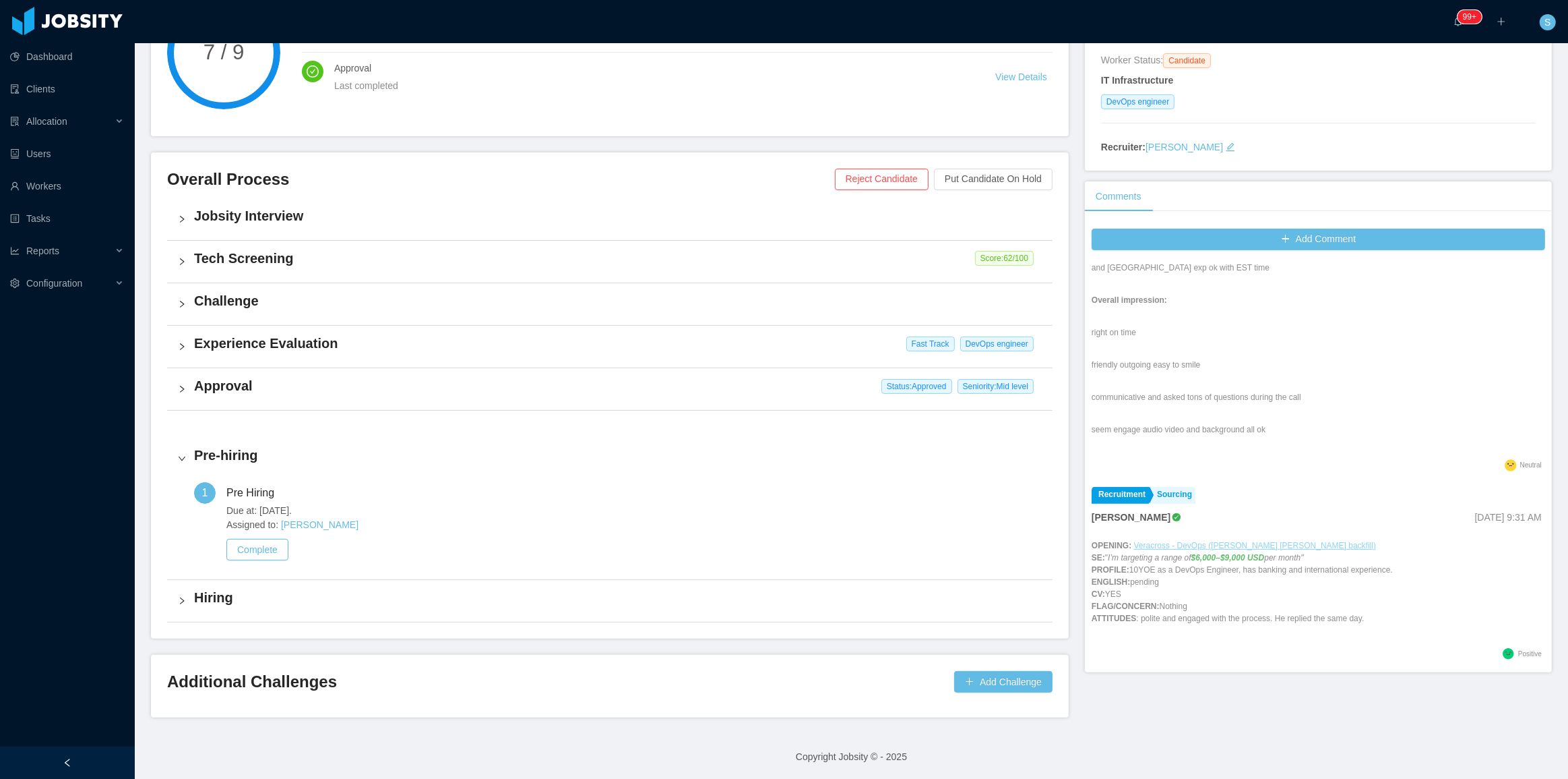
click at [1246, 541] on ins "Veracross - DevOps ([PERSON_NAME] [PERSON_NAME] backfill)" at bounding box center [1255, 545] width 242 height 9
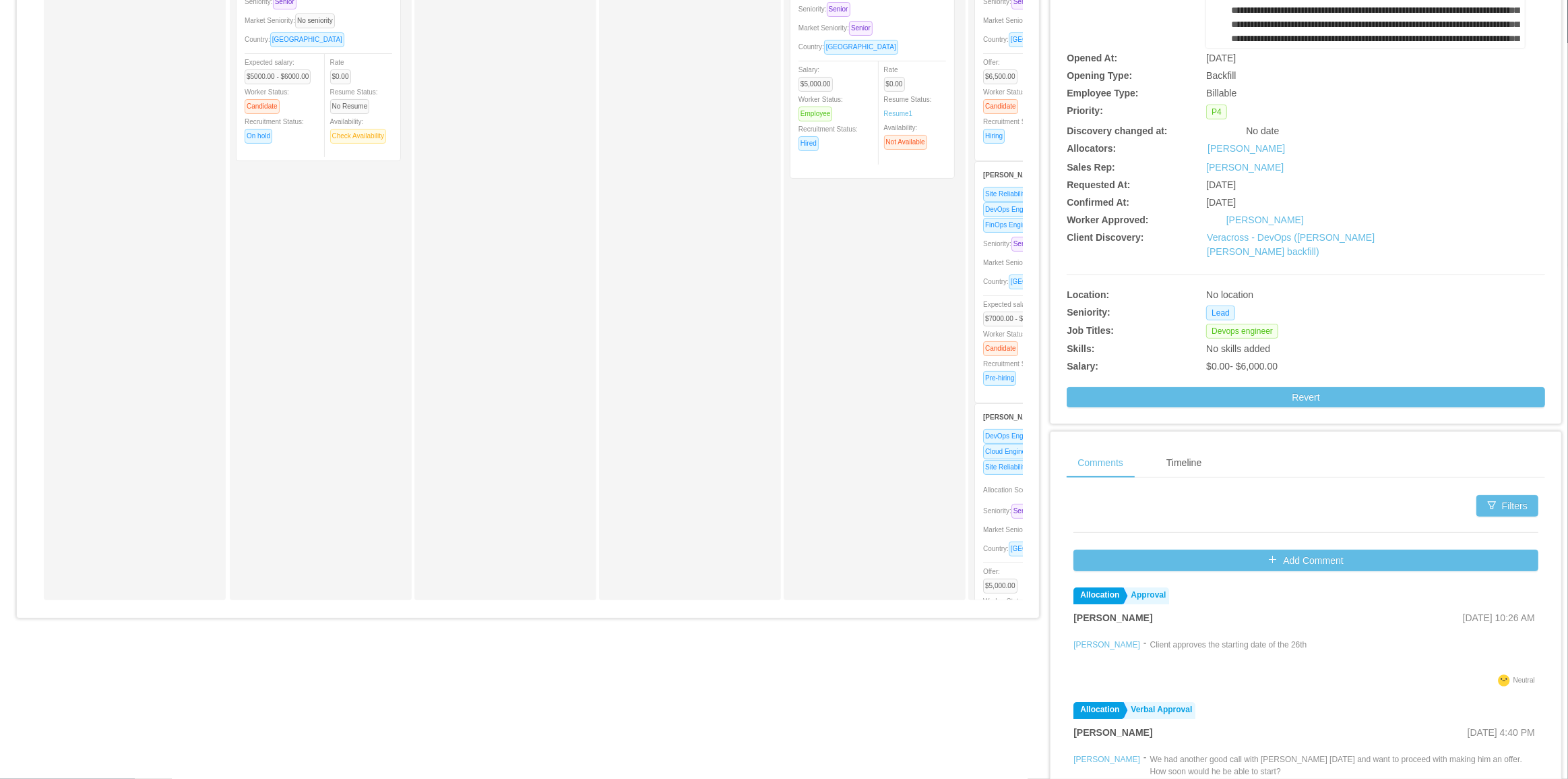
scroll to position [213, 0]
